Goal: Task Accomplishment & Management: Use online tool/utility

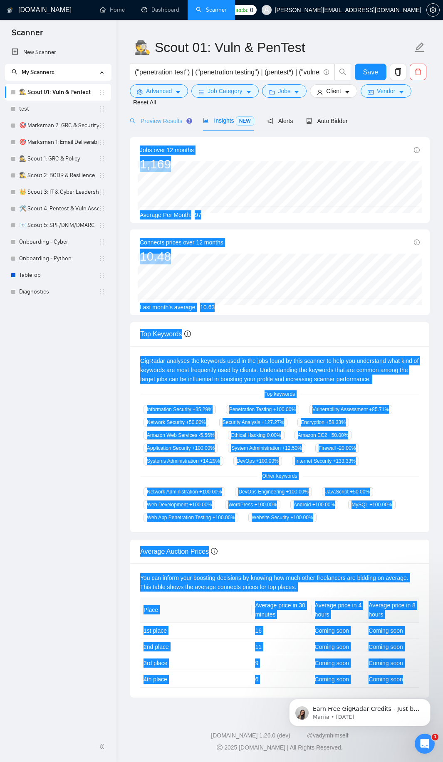
scroll to position [20, 0]
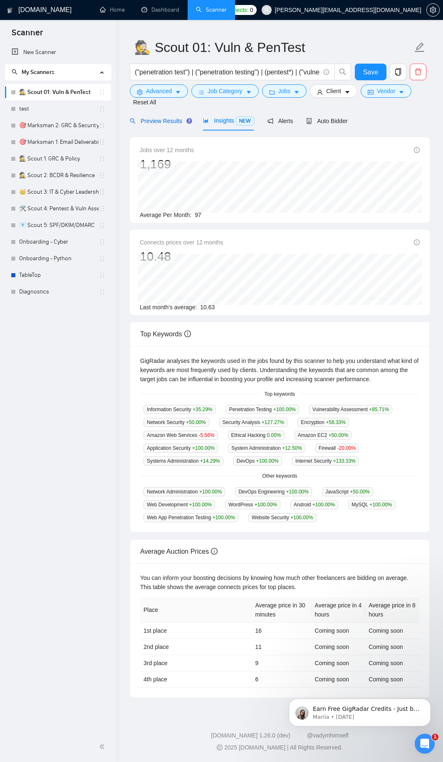
click at [154, 123] on span "Preview Results" at bounding box center [160, 121] width 60 height 7
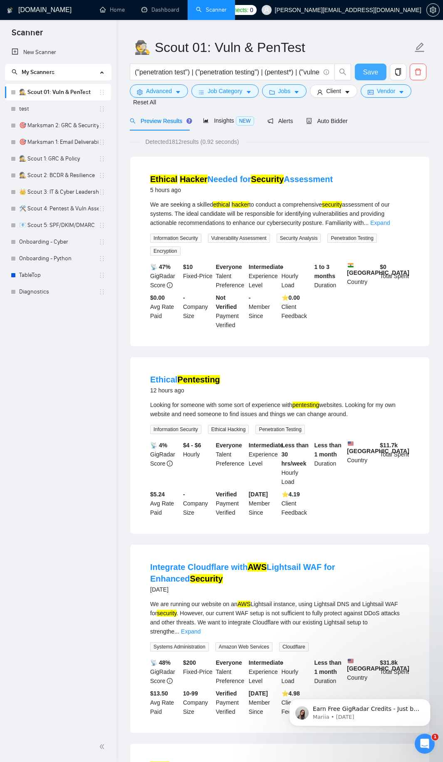
click at [370, 78] on button "Save" at bounding box center [371, 72] width 32 height 17
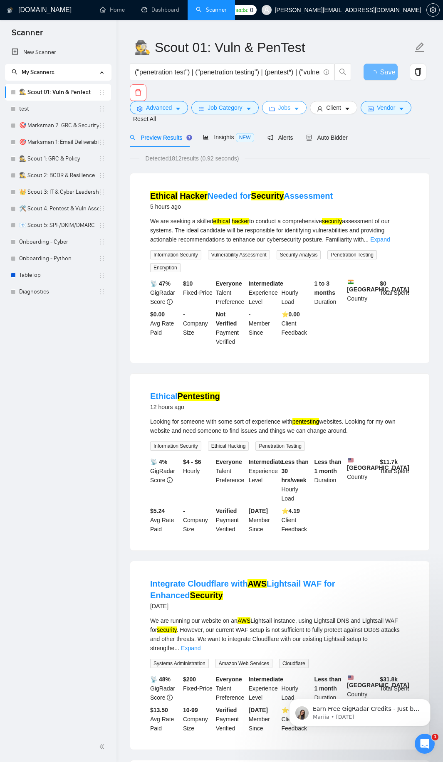
click at [289, 107] on span "Jobs" at bounding box center [284, 107] width 12 height 9
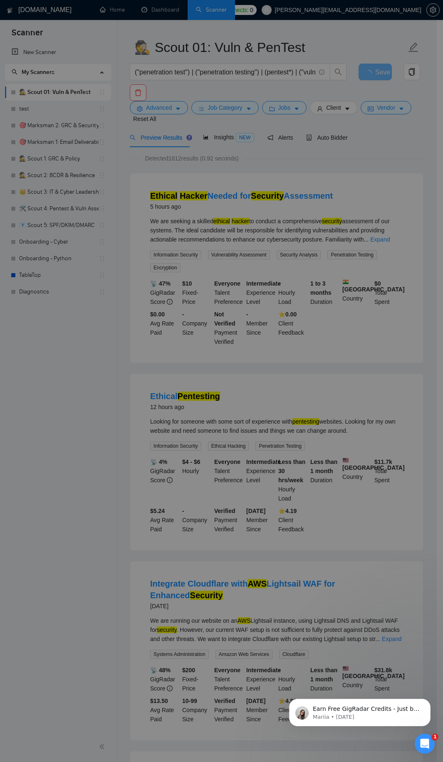
click at [392, 112] on div "Job Preferences Budget Project Type All Fixed Price Hourly Rate Fixed Price Bud…" at bounding box center [221, 381] width 443 height 762
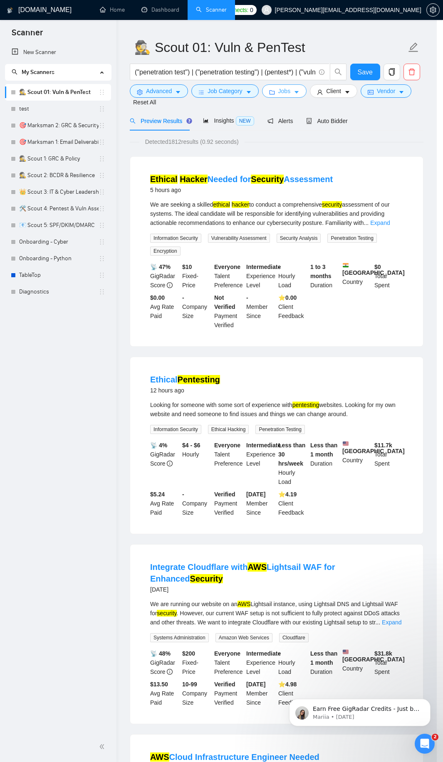
click at [394, 112] on body "Scanner New Scanner My Scanners 🕵️ Scout 01: Vuln & PenTest test 🎯 Marksman 2: …" at bounding box center [218, 361] width 436 height 762
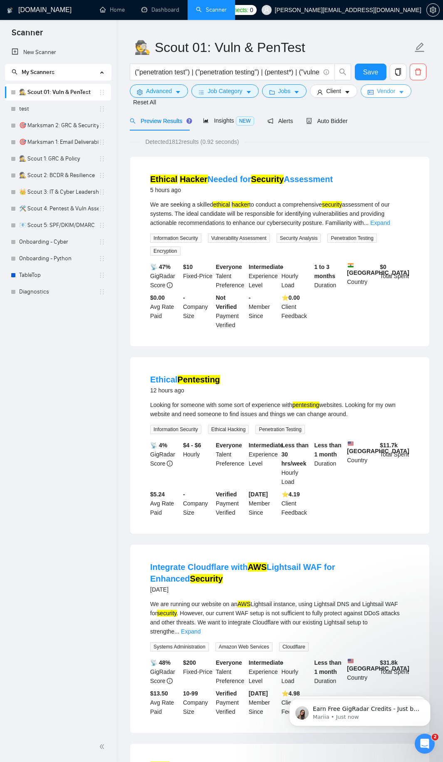
click at [387, 89] on span "Vendor" at bounding box center [386, 90] width 18 height 9
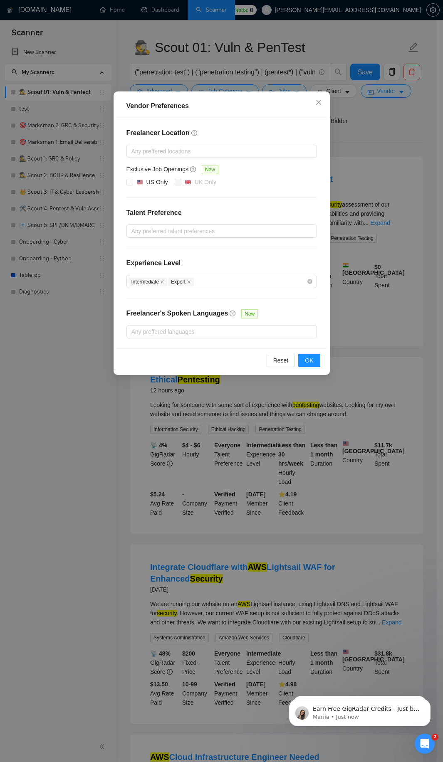
click at [392, 225] on div "Vendor Preferences Freelancer Location Any preffered locations Exclusive Job Op…" at bounding box center [221, 381] width 443 height 762
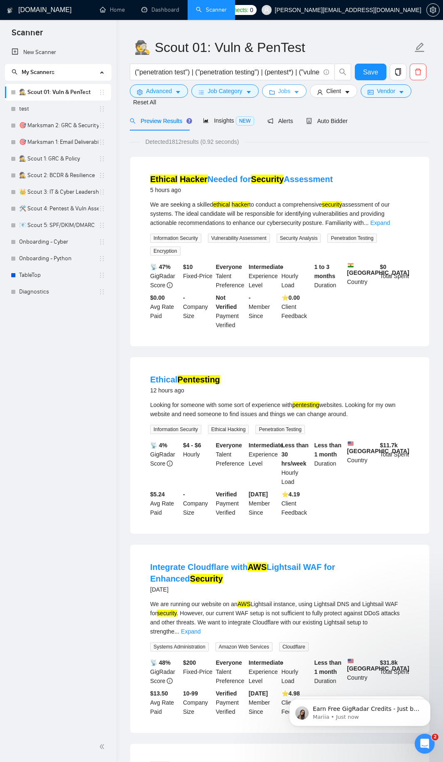
click at [294, 97] on button "Jobs" at bounding box center [284, 90] width 45 height 13
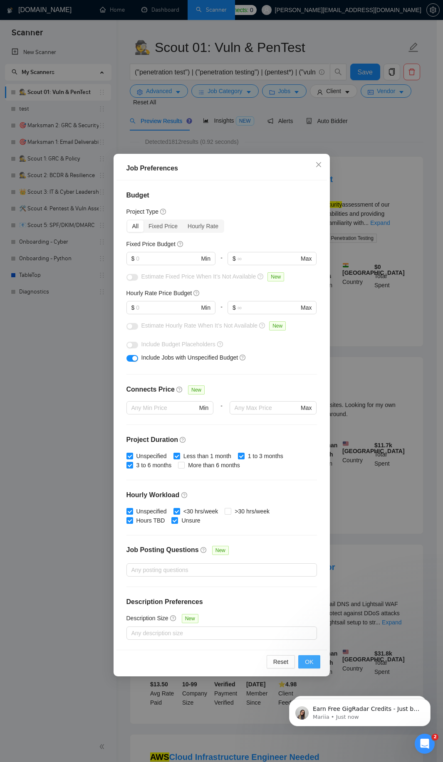
drag, startPoint x: 310, startPoint y: 658, endPoint x: 303, endPoint y: 595, distance: 63.1
click at [307, 660] on span "OK" at bounding box center [309, 661] width 8 height 9
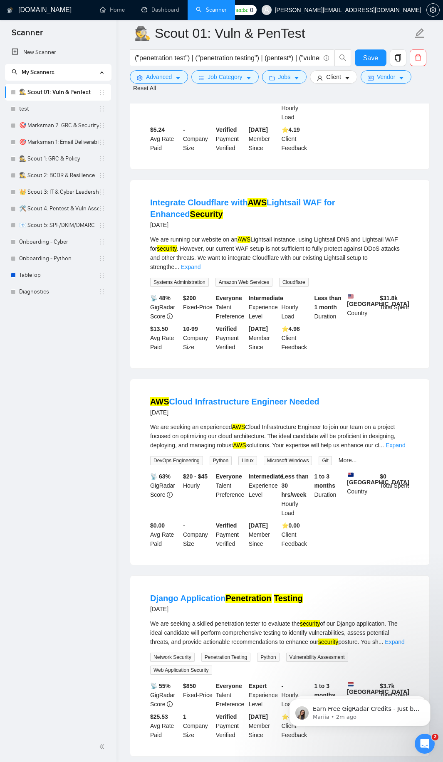
scroll to position [419, 0]
